Goal: Find specific page/section: Find specific page/section

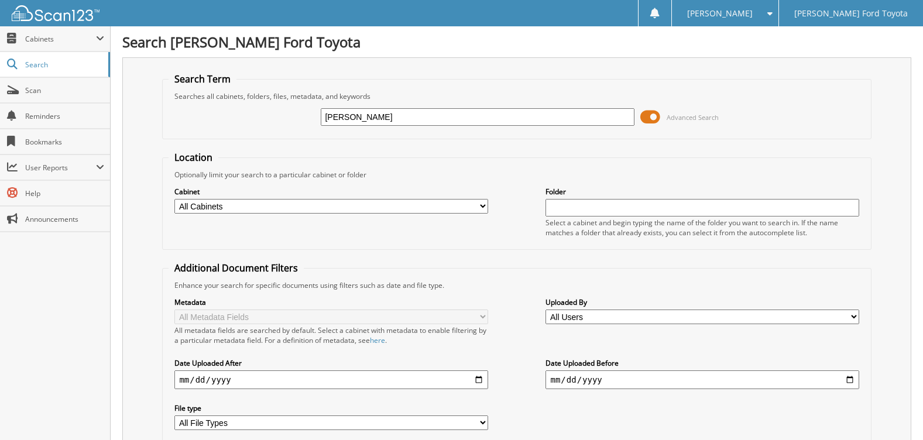
type input "[PERSON_NAME]"
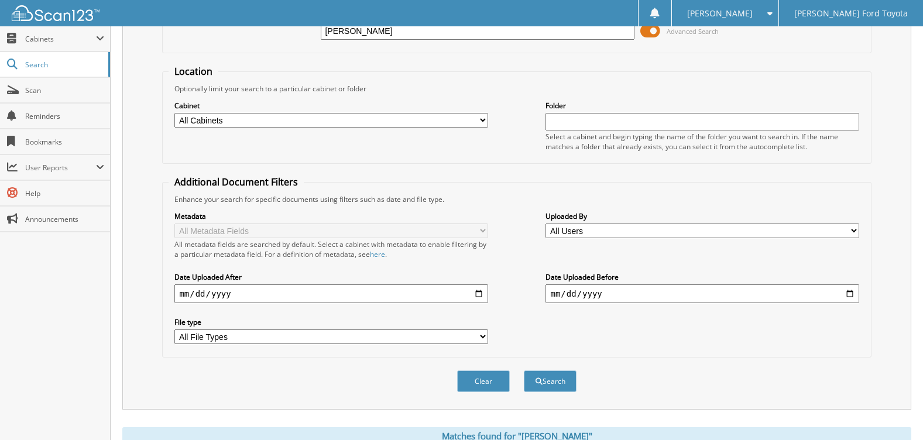
scroll to position [59, 0]
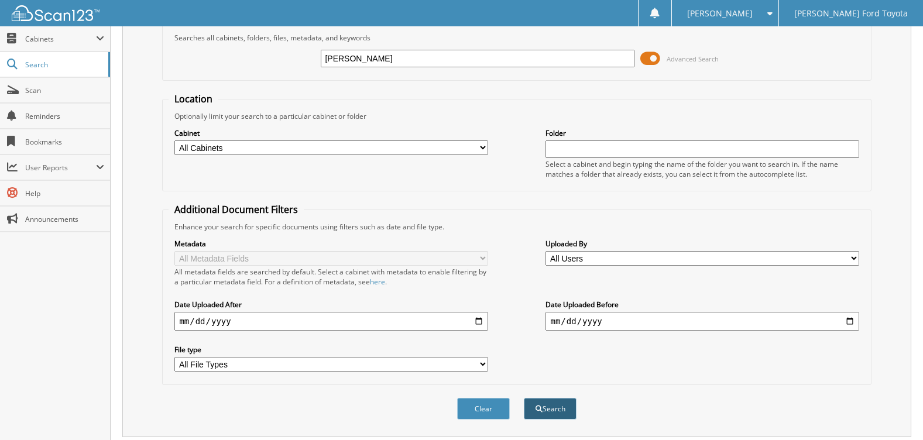
click at [549, 414] on button "Search" at bounding box center [550, 409] width 53 height 22
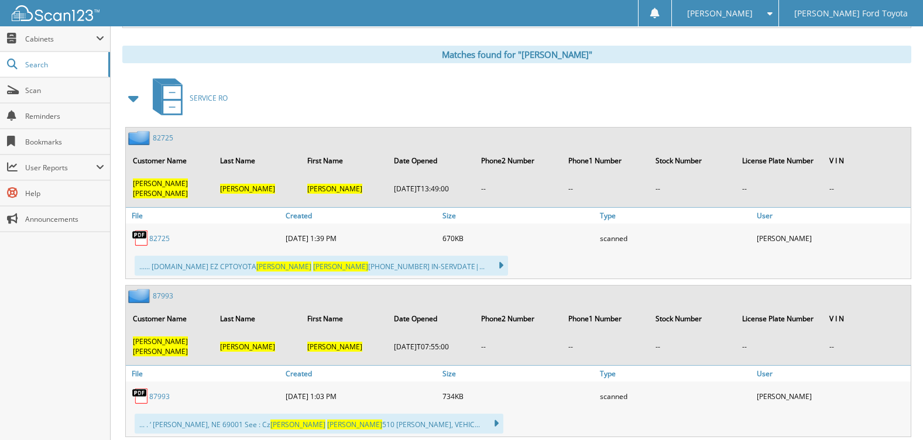
scroll to position [468, 0]
click at [154, 233] on link "82725" at bounding box center [159, 238] width 20 height 10
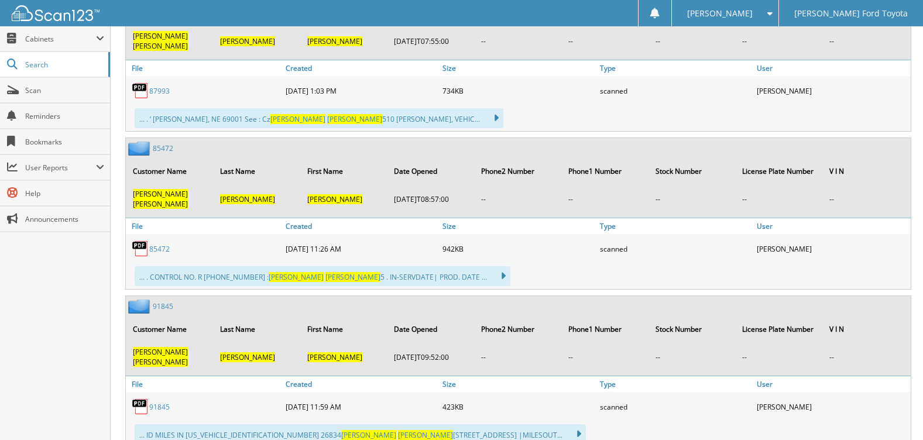
scroll to position [776, 0]
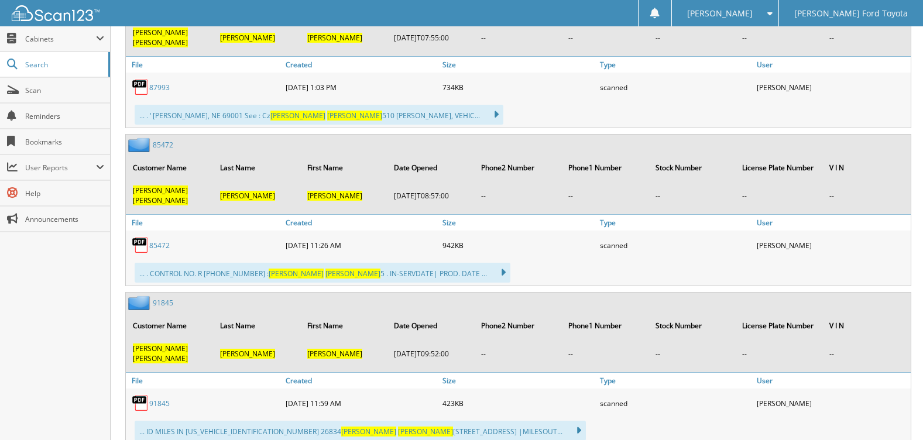
click at [156, 398] on link "91845" at bounding box center [159, 403] width 20 height 10
click at [151, 240] on link "85472" at bounding box center [159, 245] width 20 height 10
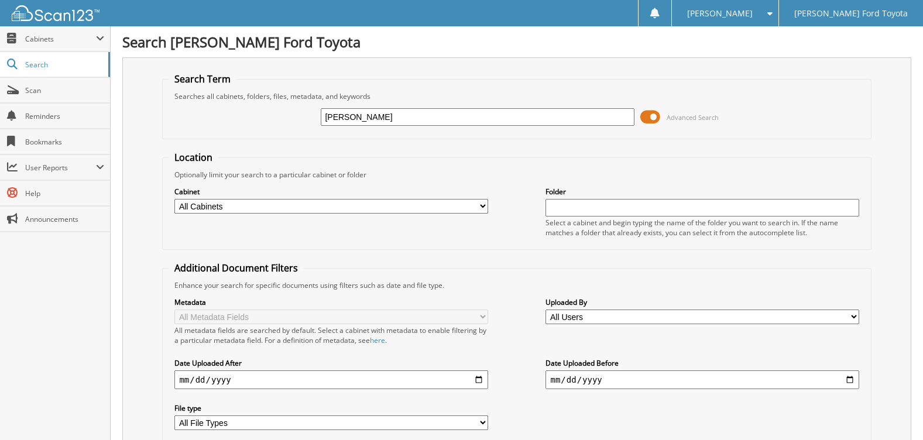
type input "[PERSON_NAME]"
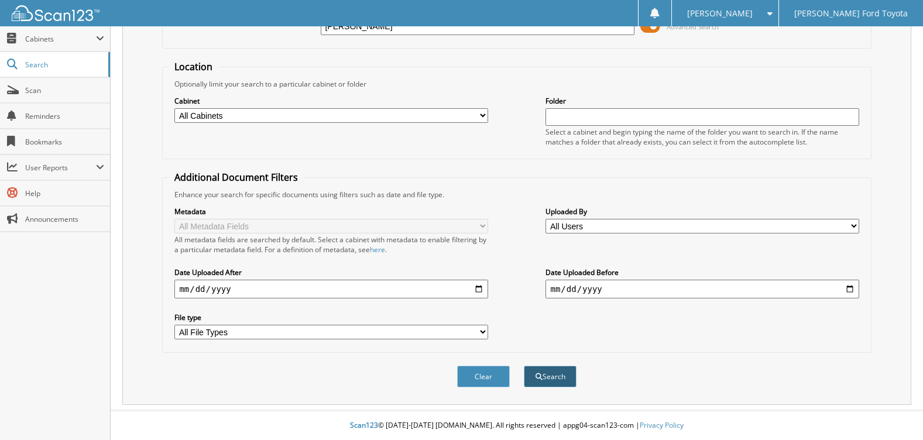
click at [552, 371] on button "Search" at bounding box center [550, 377] width 53 height 22
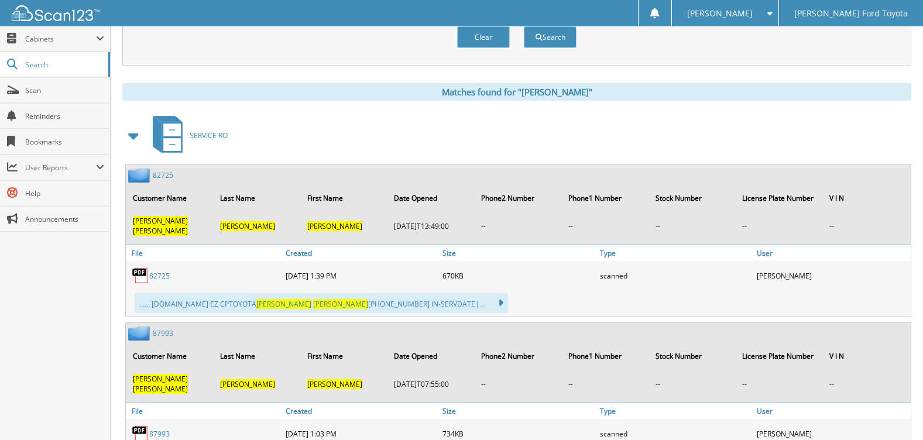
scroll to position [468, 0]
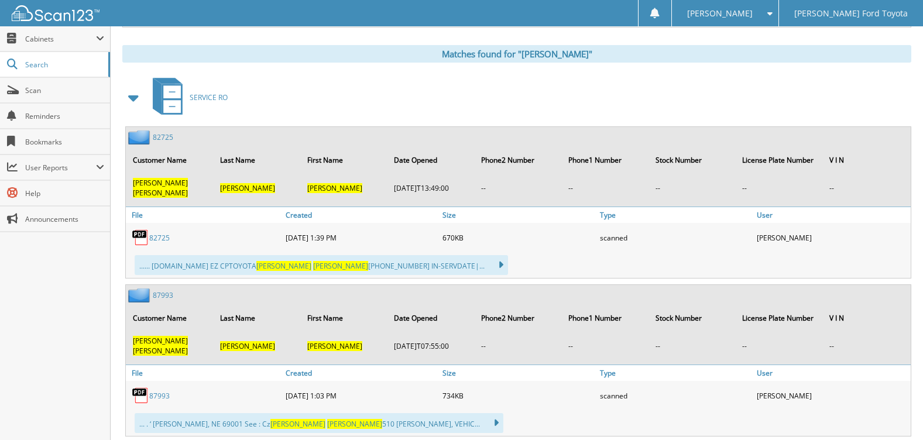
click at [156, 233] on link "82725" at bounding box center [159, 238] width 20 height 10
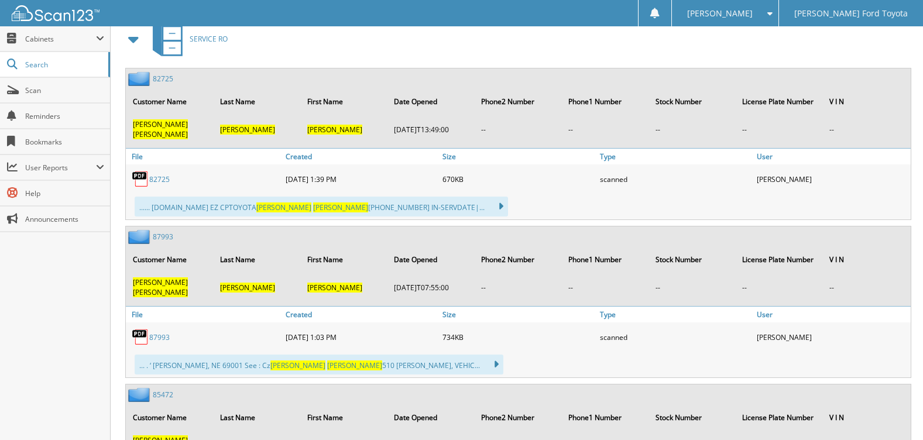
click at [156, 332] on link "87993" at bounding box center [159, 337] width 20 height 10
